Goal: Find specific page/section: Find specific page/section

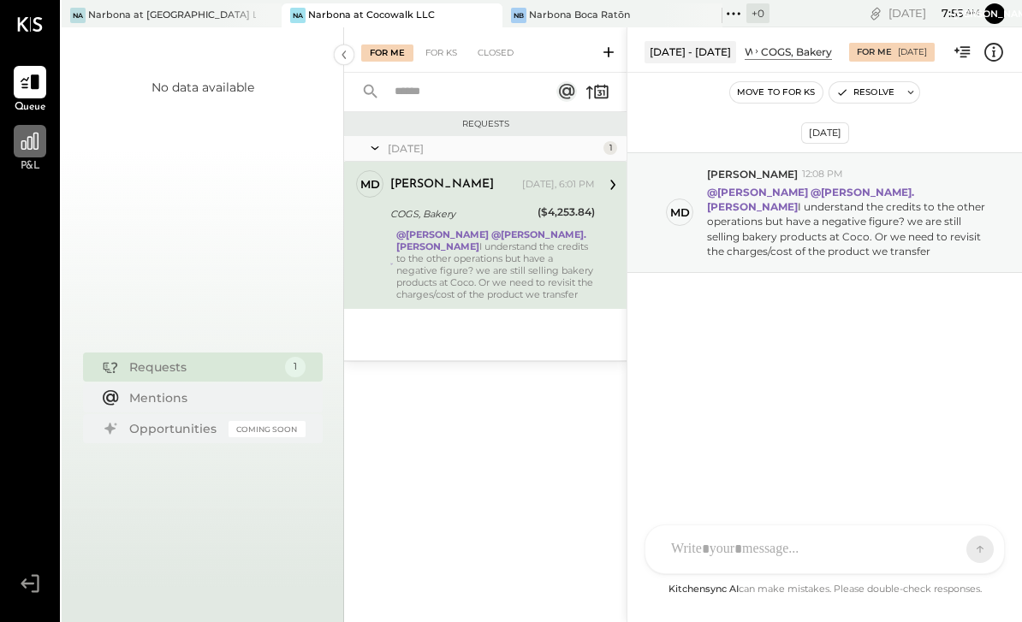
click at [15, 152] on div at bounding box center [30, 141] width 33 height 33
